Goal: Find specific page/section: Find specific page/section

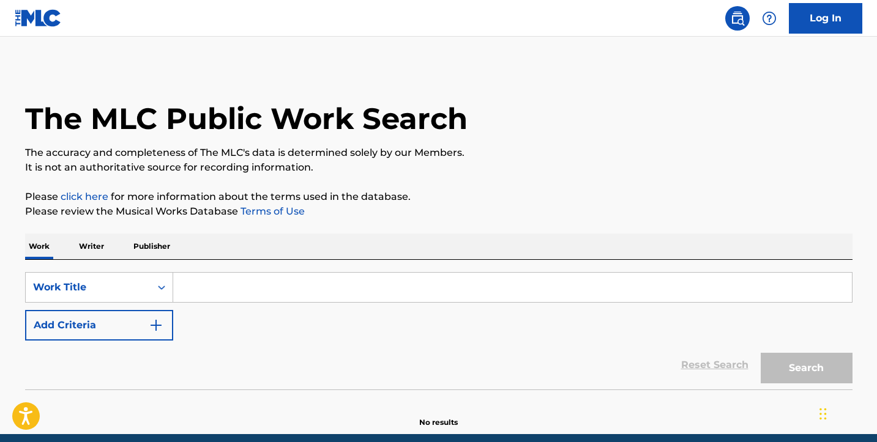
click at [209, 297] on input "Search Form" at bounding box center [512, 287] width 679 height 29
paste input "[PERSON_NAME]"
type input "[PERSON_NAME]"
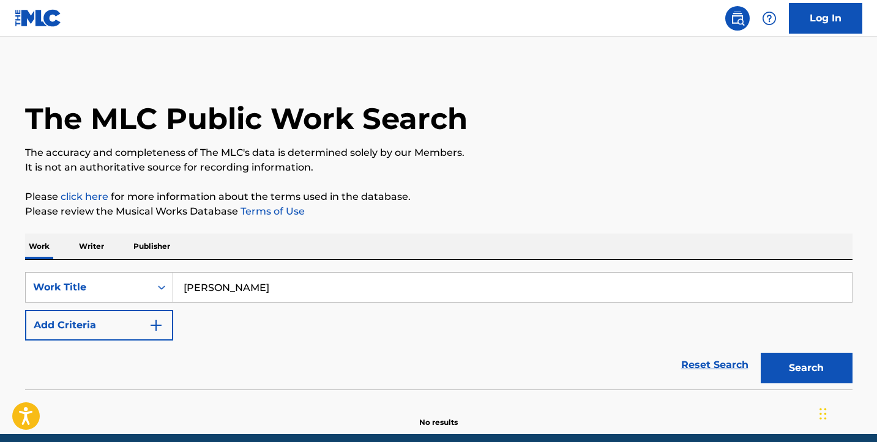
drag, startPoint x: 315, startPoint y: 285, endPoint x: 157, endPoint y: 269, distance: 158.7
click at [157, 269] on div "SearchWithCriteria5d317f8a-f1cd-4ee7-964f-ef0de9d4d30b Work Title [PERSON_NAME]…" at bounding box center [438, 325] width 827 height 130
type input "pop lock and drop it"
click at [806, 368] on button "Search" at bounding box center [807, 368] width 92 height 31
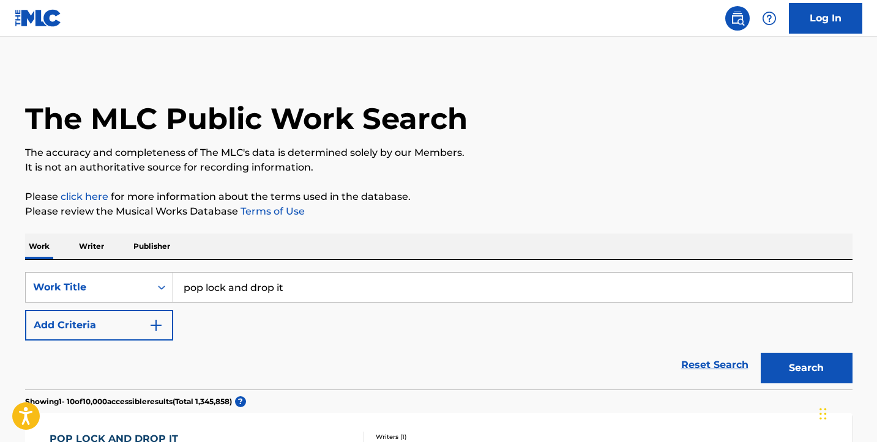
click at [158, 327] on img "Search Form" at bounding box center [156, 325] width 15 height 15
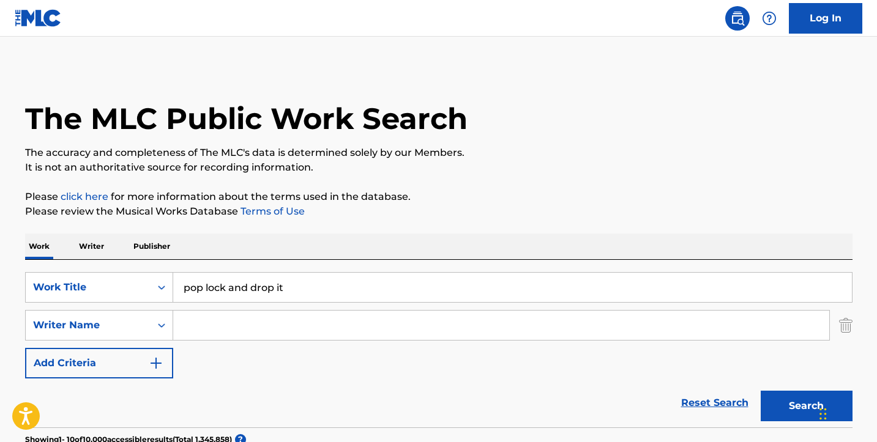
click at [195, 325] on input "Search Form" at bounding box center [501, 325] width 656 height 29
paste input "[PERSON_NAME]"
type input "[PERSON_NAME]"
click at [806, 406] on button "Search" at bounding box center [807, 406] width 92 height 31
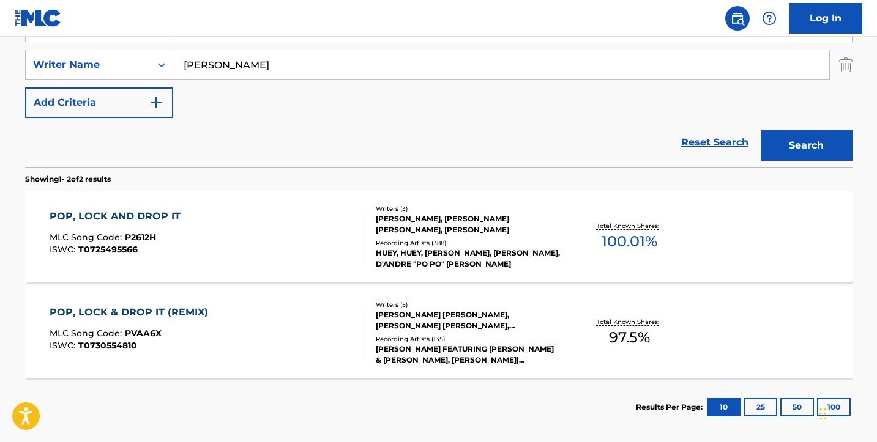
scroll to position [263, 0]
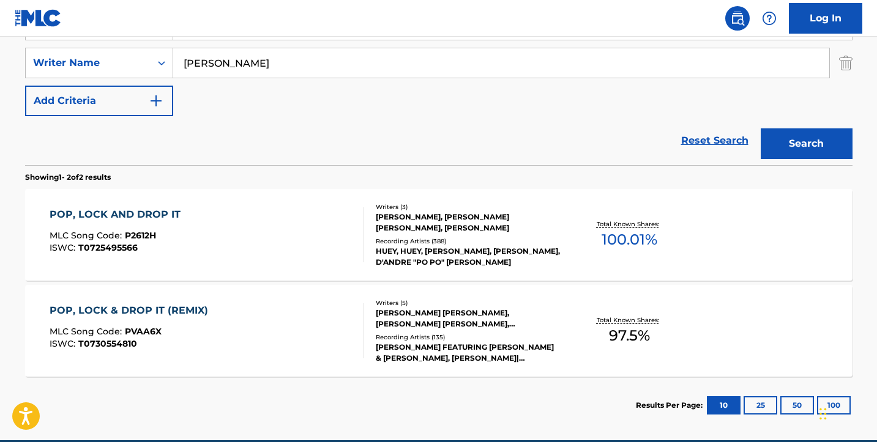
click at [122, 210] on div "POP, LOCK AND DROP IT" at bounding box center [118, 214] width 137 height 15
